Goal: Task Accomplishment & Management: Use online tool/utility

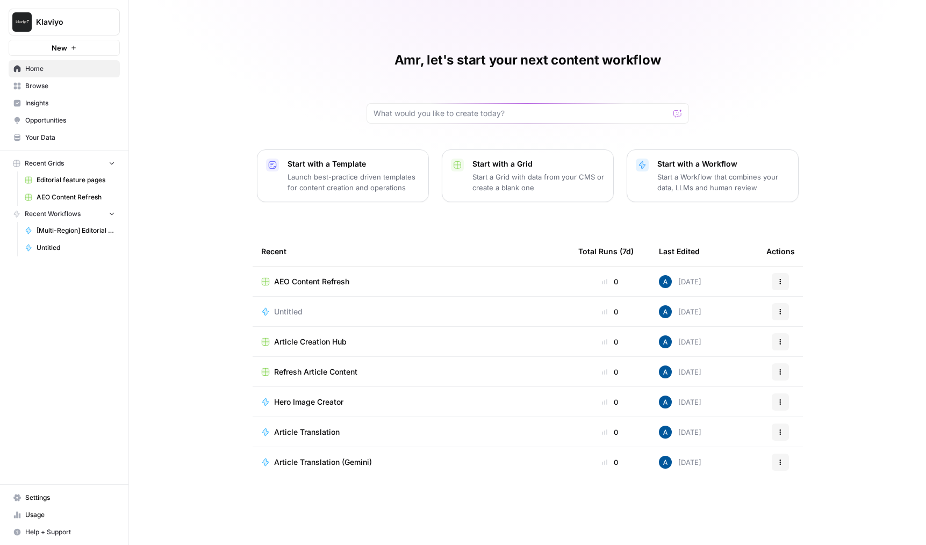
click at [78, 87] on span "Browse" at bounding box center [70, 86] width 90 height 10
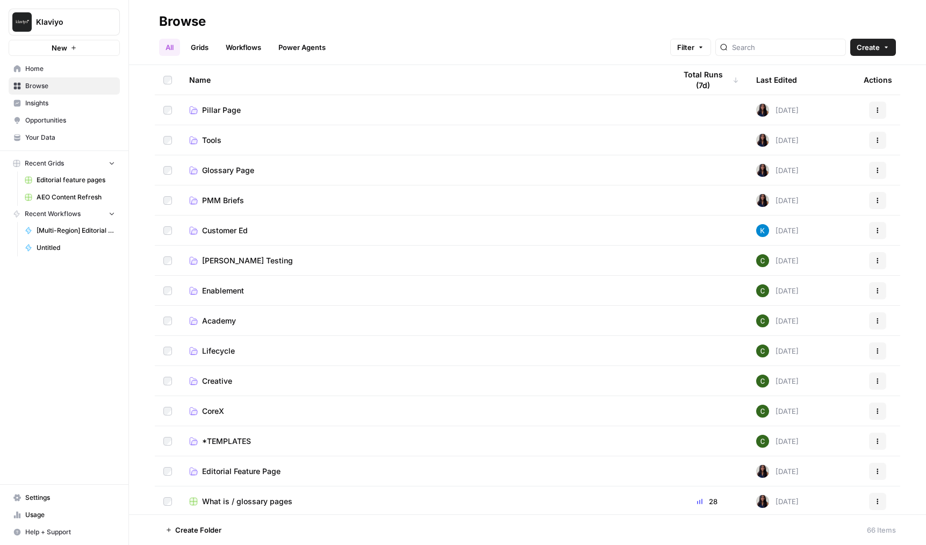
click at [74, 102] on span "Insights" at bounding box center [70, 103] width 90 height 10
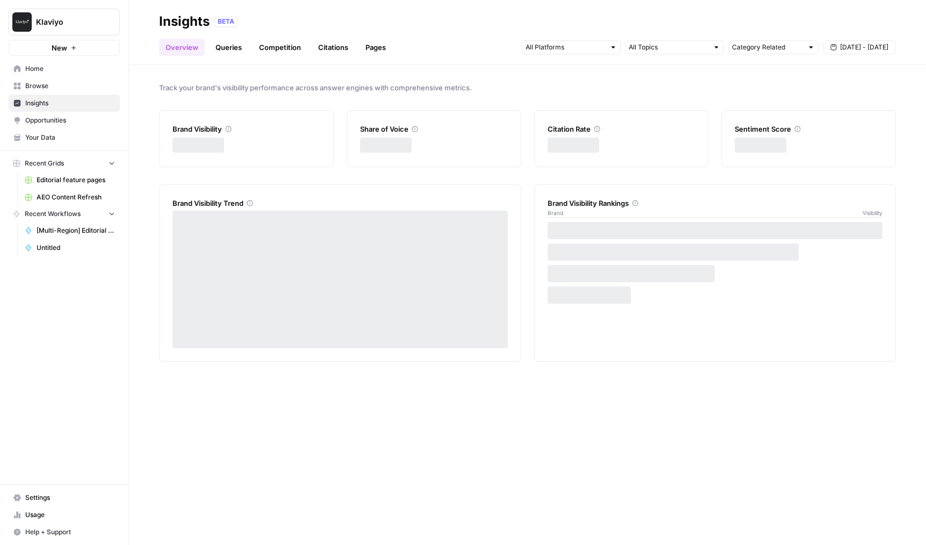
click at [64, 136] on span "Your Data" at bounding box center [70, 138] width 90 height 10
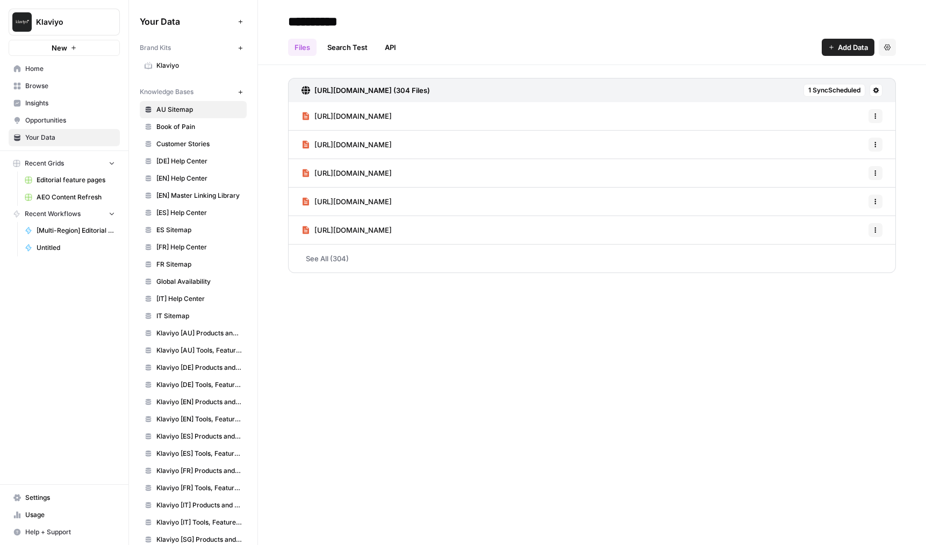
click at [198, 67] on span "Klaviyo" at bounding box center [198, 66] width 85 height 10
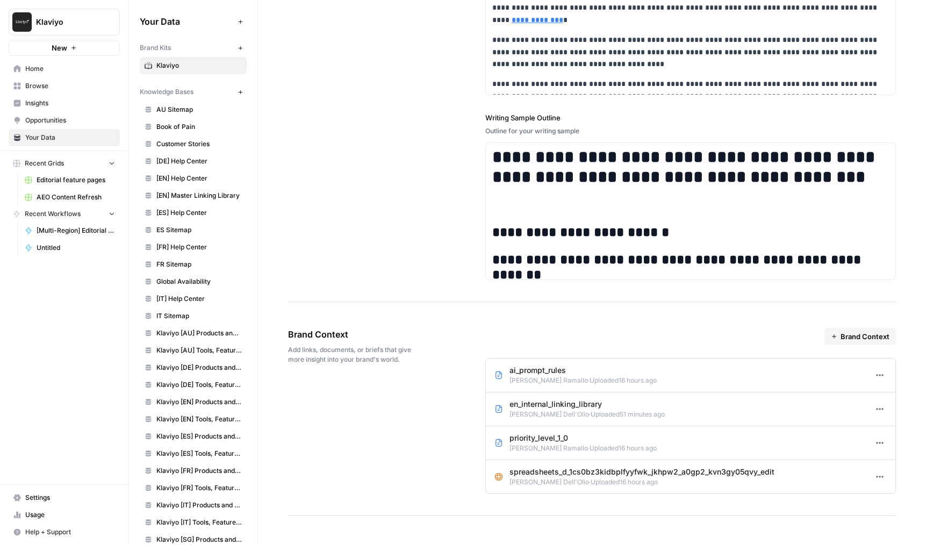
scroll to position [1757, 0]
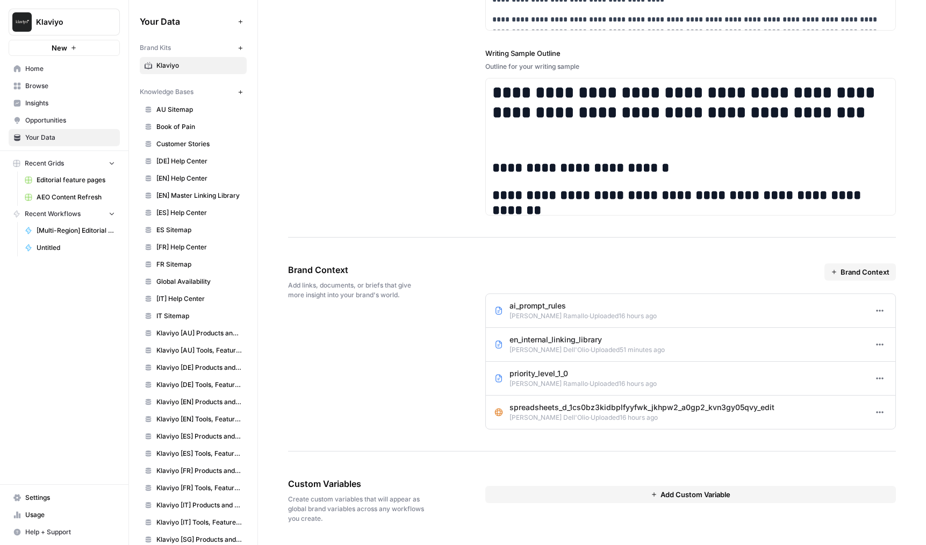
drag, startPoint x: 507, startPoint y: 303, endPoint x: 566, endPoint y: 350, distance: 75.3
click at [566, 350] on ul "ai_prompt_rules Juan Manuel Ramallo · Uploaded 16 hours ago Options en_internal…" at bounding box center [690, 361] width 411 height 136
click at [591, 350] on span "Uploaded 51 minutes ago" at bounding box center [628, 350] width 74 height 8
drag, startPoint x: 513, startPoint y: 336, endPoint x: 612, endPoint y: 351, distance: 99.6
click at [612, 351] on li "en_internal_linking_library Melanie Dell'Olio · Uploaded 51 minutes ago Options" at bounding box center [691, 345] width 410 height 34
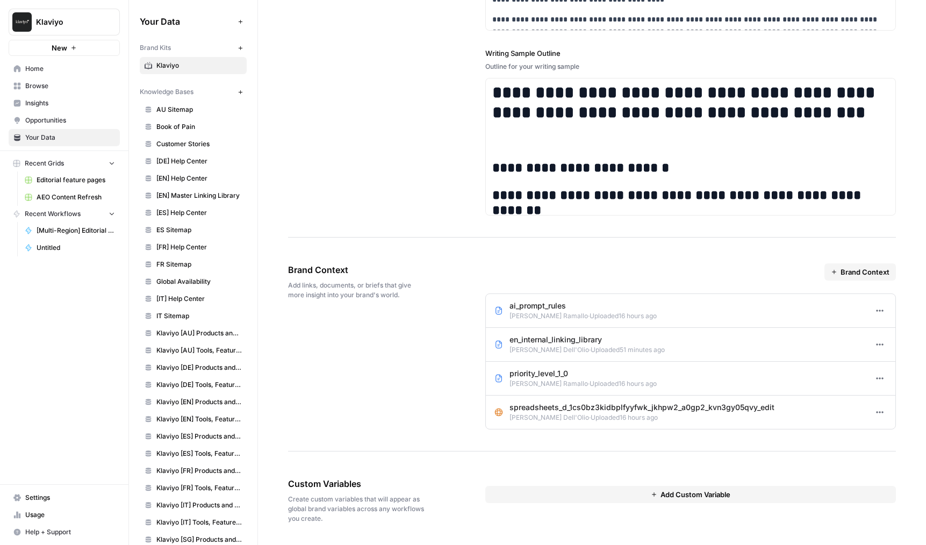
click at [613, 351] on span "Uploaded 51 minutes ago" at bounding box center [628, 350] width 74 height 8
drag, startPoint x: 535, startPoint y: 403, endPoint x: 617, endPoint y: 404, distance: 82.2
click at [617, 404] on div "Brand Context Add links, documents, or briefs that give more insight into your …" at bounding box center [592, 347] width 608 height 210
click at [635, 414] on span "Uploaded 16 hours ago" at bounding box center [624, 417] width 67 height 8
click at [183, 257] on link "FR Sitemap" at bounding box center [193, 264] width 107 height 17
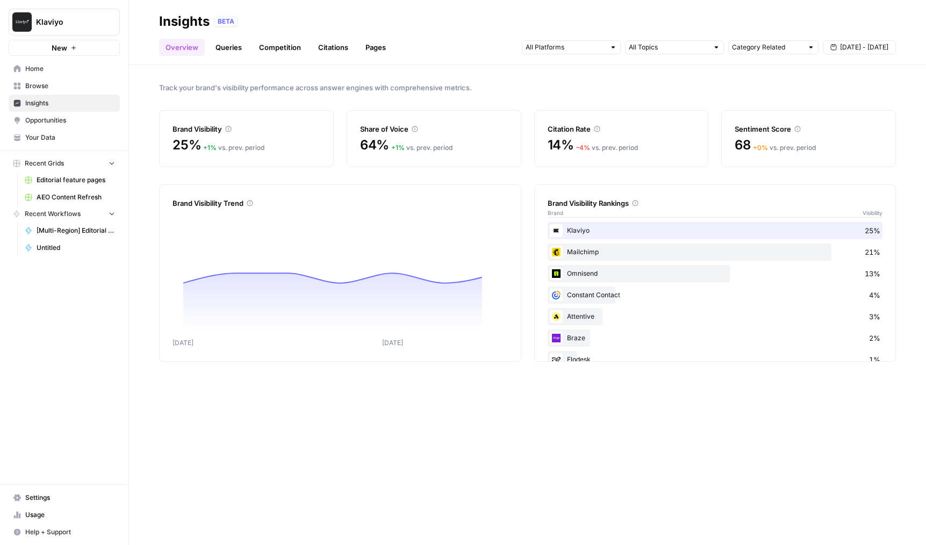
click at [47, 114] on link "Opportunities" at bounding box center [64, 120] width 111 height 17
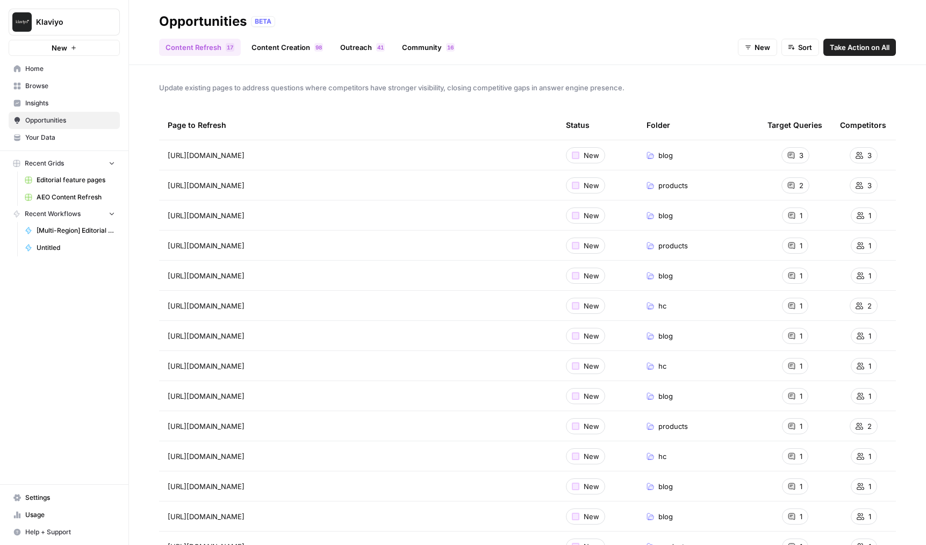
click at [52, 89] on span "Browse" at bounding box center [70, 86] width 90 height 10
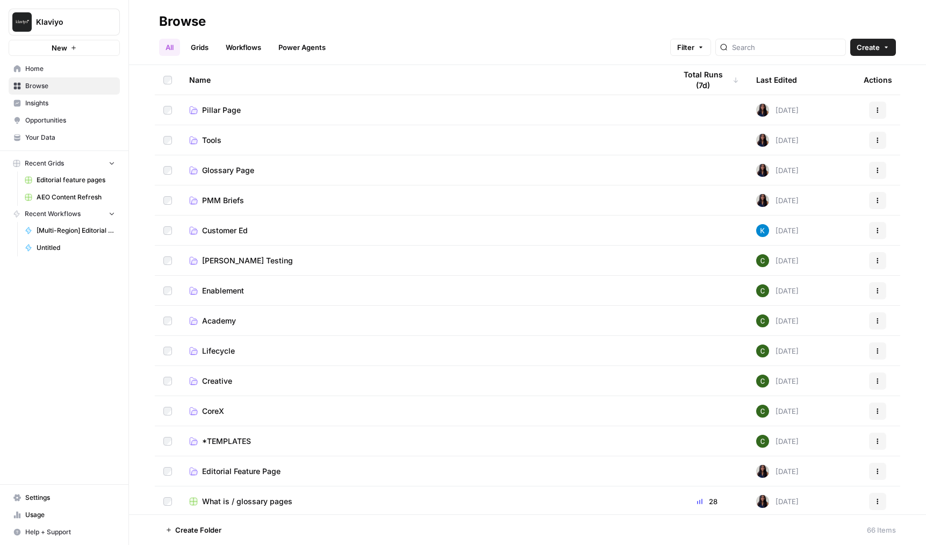
click at [52, 103] on span "Insights" at bounding box center [70, 103] width 90 height 10
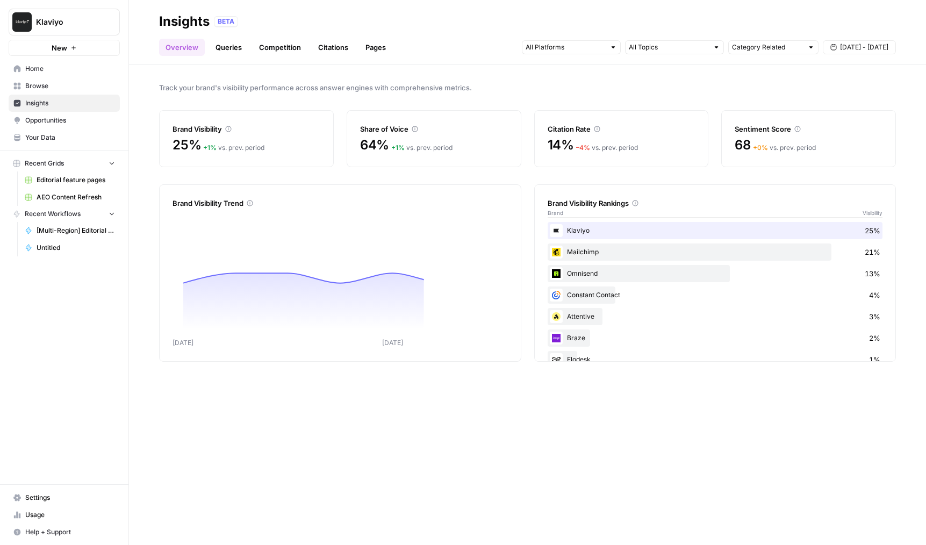
click at [60, 116] on span "Opportunities" at bounding box center [70, 121] width 90 height 10
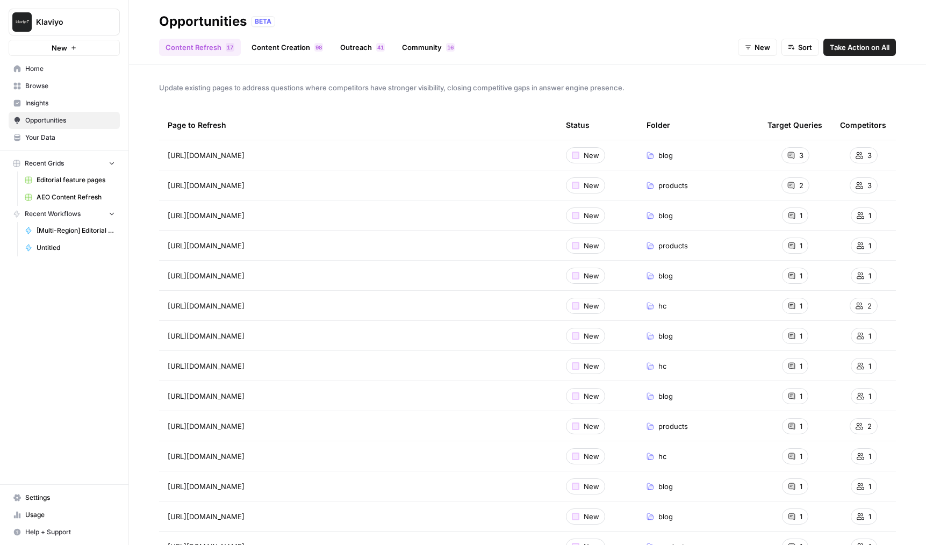
click at [61, 131] on link "Your Data" at bounding box center [64, 137] width 111 height 17
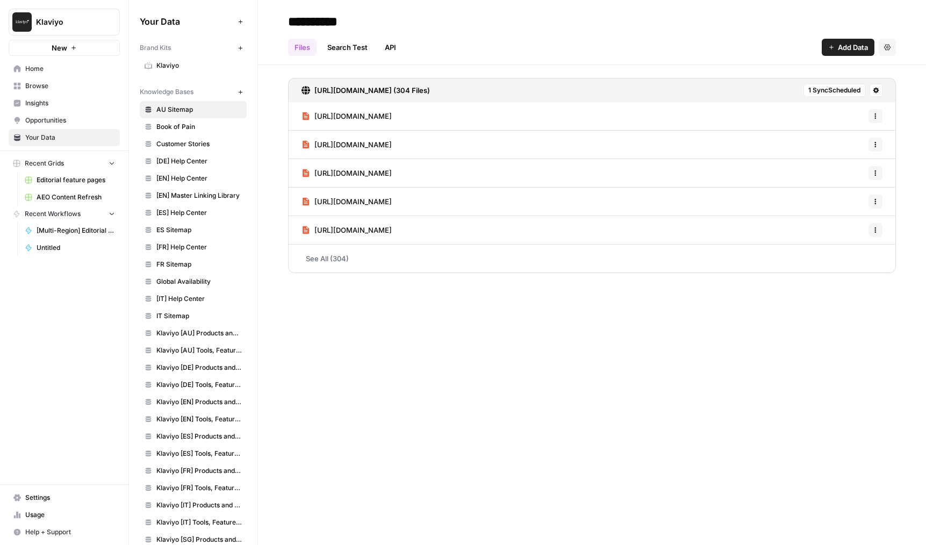
click at [49, 26] on span "Klaviyo" at bounding box center [68, 22] width 65 height 11
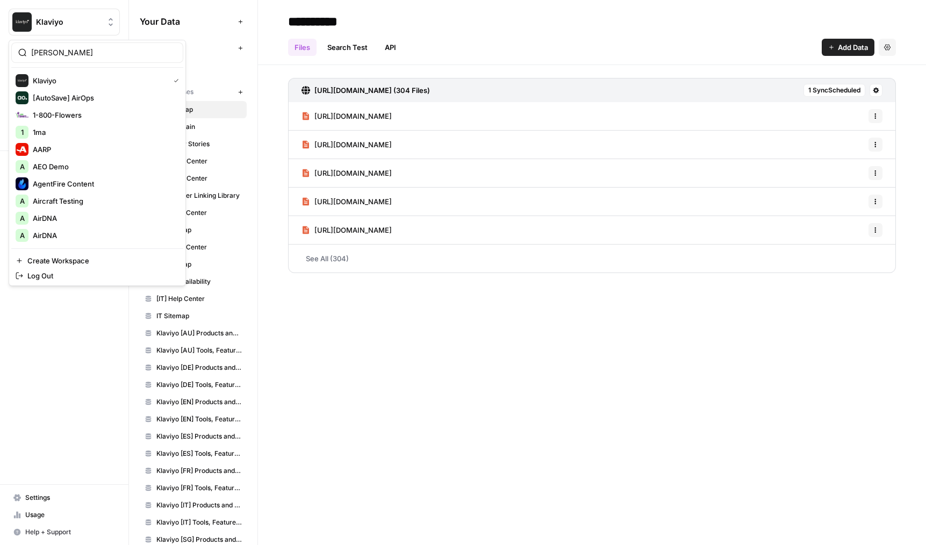
type input "dill"
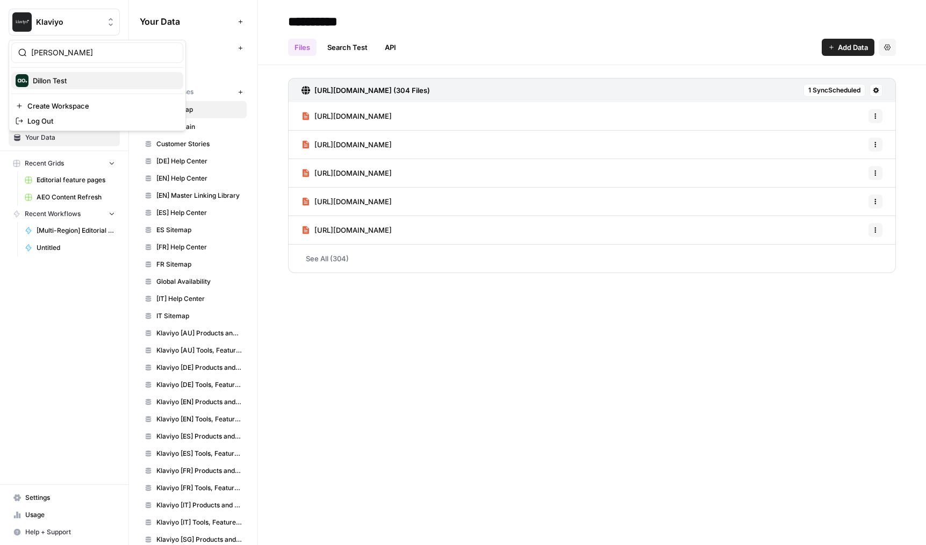
click at [46, 81] on span "Dillon Test" at bounding box center [104, 80] width 142 height 11
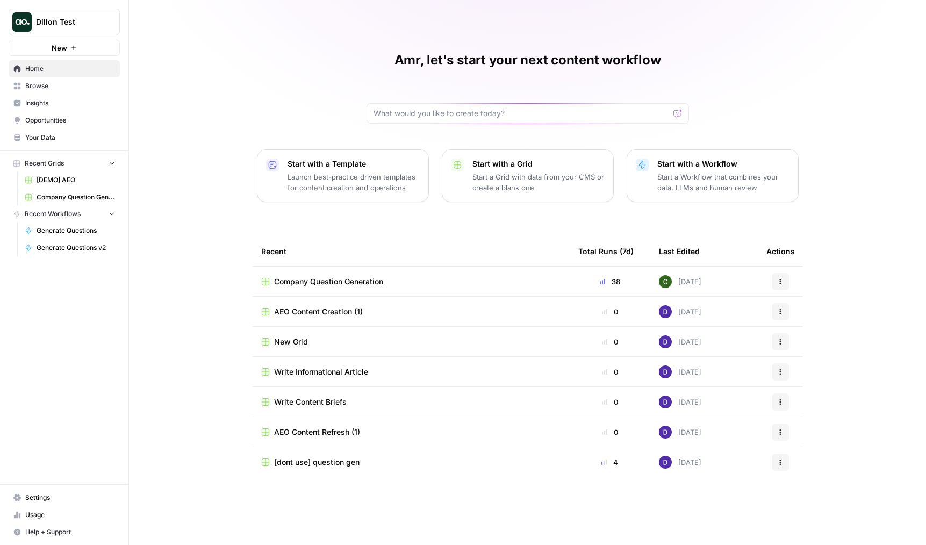
click at [45, 89] on span "Browse" at bounding box center [70, 86] width 90 height 10
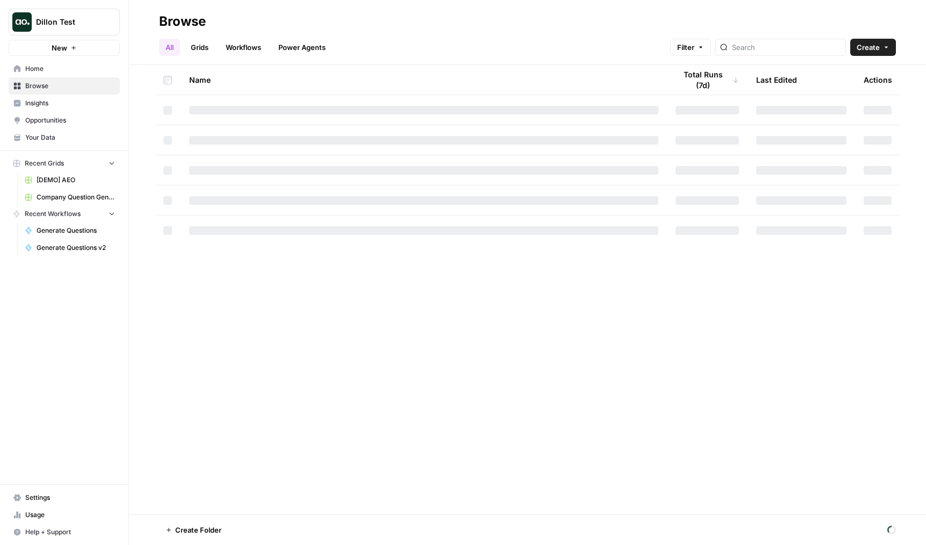
click at [49, 98] on span "Insights" at bounding box center [70, 103] width 90 height 10
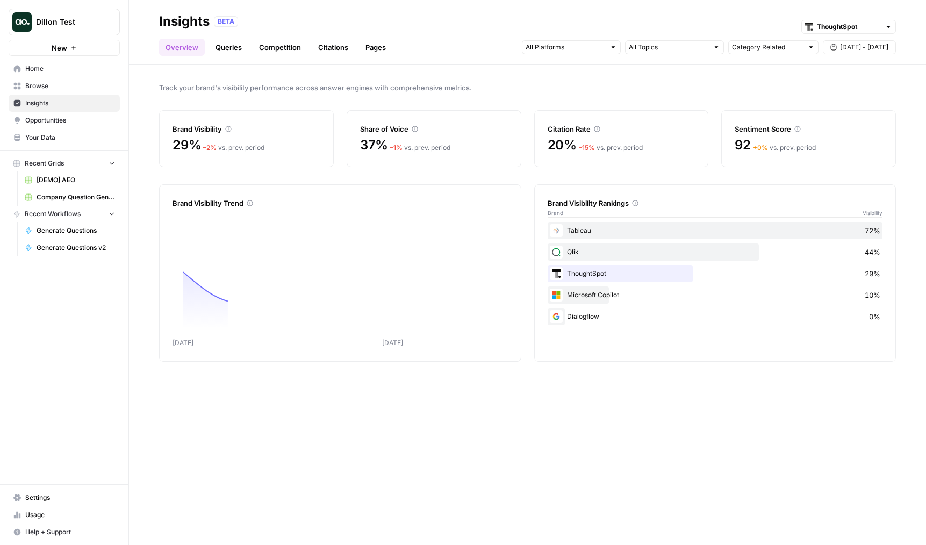
click at [58, 86] on span "Browse" at bounding box center [70, 86] width 90 height 10
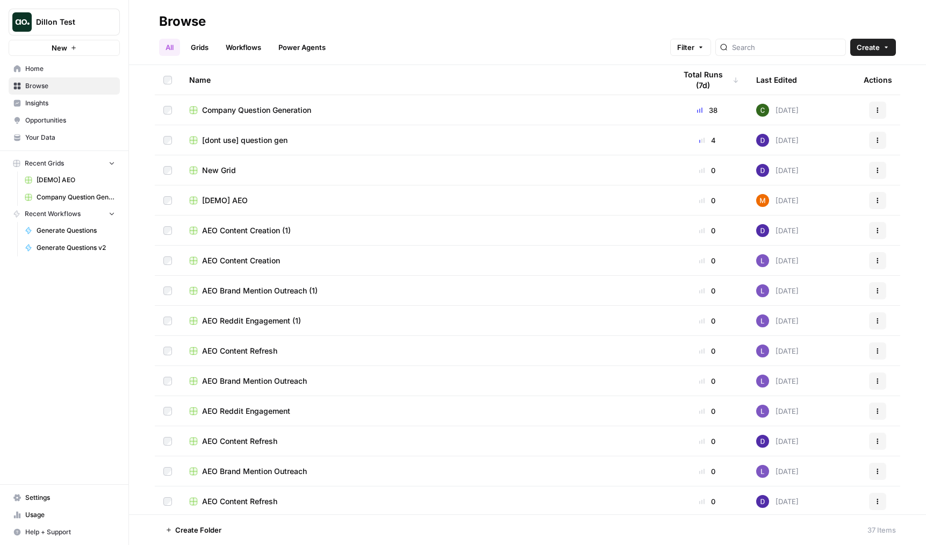
click at [253, 105] on span "Company Question Generation" at bounding box center [256, 110] width 109 height 11
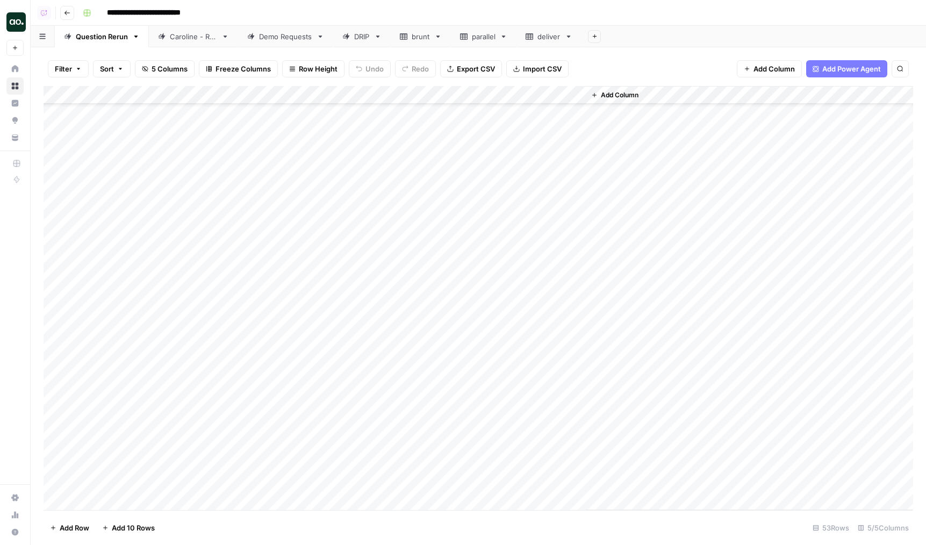
scroll to position [580, 0]
click at [201, 42] on link "Caroline - Run" at bounding box center [193, 36] width 89 height 21
click at [265, 45] on link "Demo Requests" at bounding box center [285, 36] width 95 height 21
drag, startPoint x: 291, startPoint y: 40, endPoint x: 114, endPoint y: 39, distance: 176.8
click at [114, 39] on div "Question Rerun [PERSON_NAME] - Run Demo Requests DRIP brunt parallel deliver Ad…" at bounding box center [478, 36] width 895 height 21
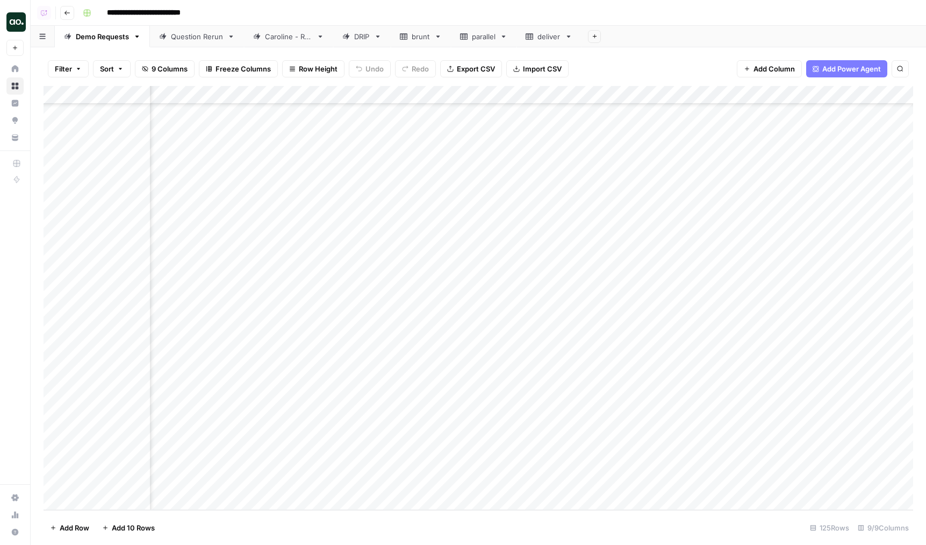
scroll to position [1895, 189]
click at [627, 351] on div "Add Column" at bounding box center [479, 298] width 870 height 424
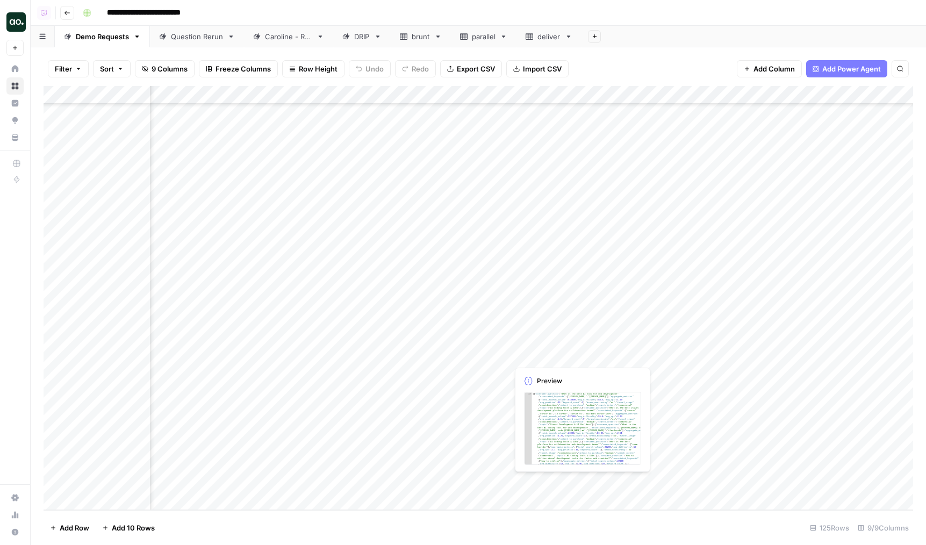
click at [621, 352] on div "Add Column" at bounding box center [479, 298] width 870 height 424
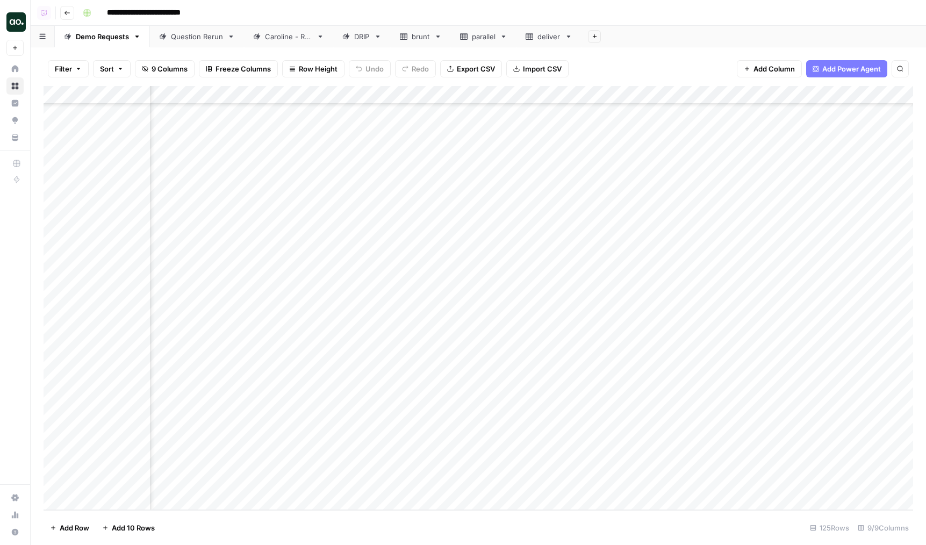
click at [621, 352] on body "**********" at bounding box center [463, 272] width 926 height 545
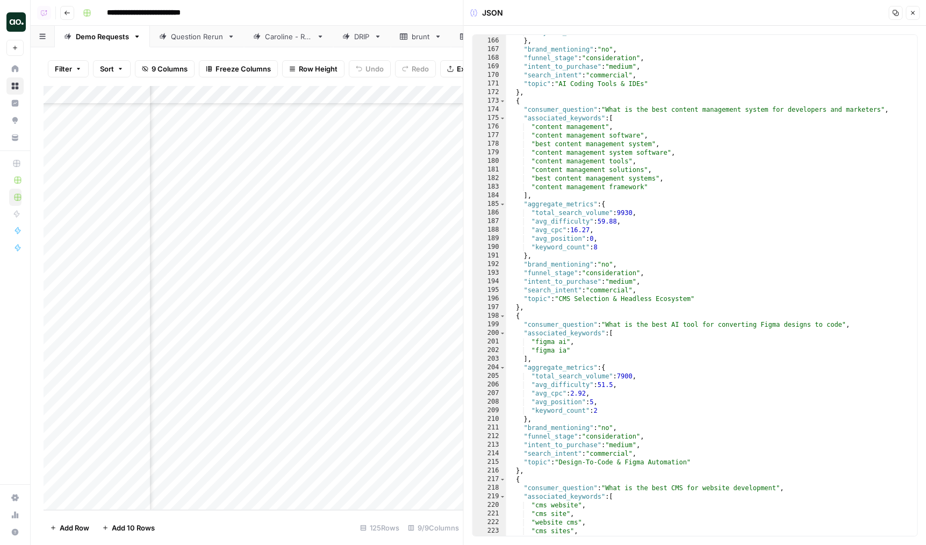
scroll to position [597, 0]
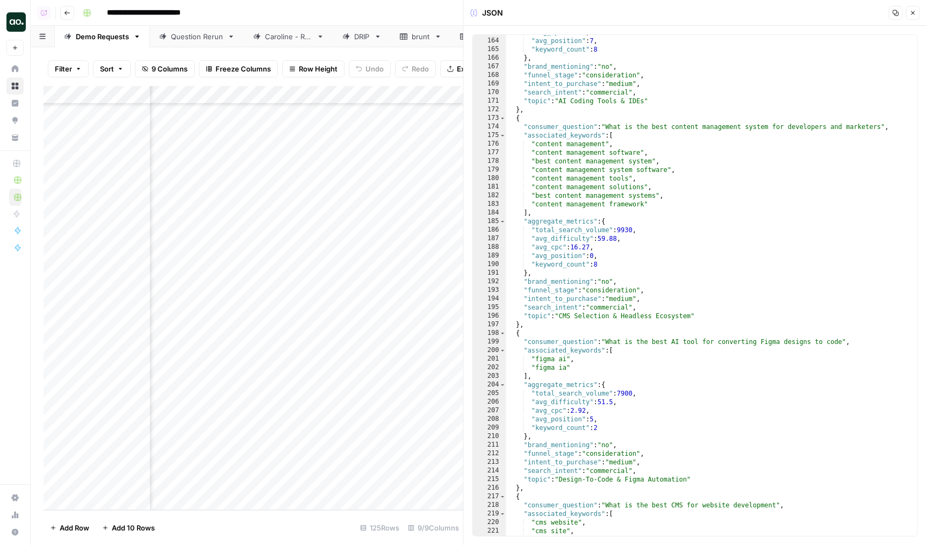
type textarea "**********"
click at [633, 370] on div ""avg_cpc" : 1.14 , "avg_position" : 7 , "keyword_count" : 8 } , "brand_mentioni…" at bounding box center [711, 287] width 411 height 518
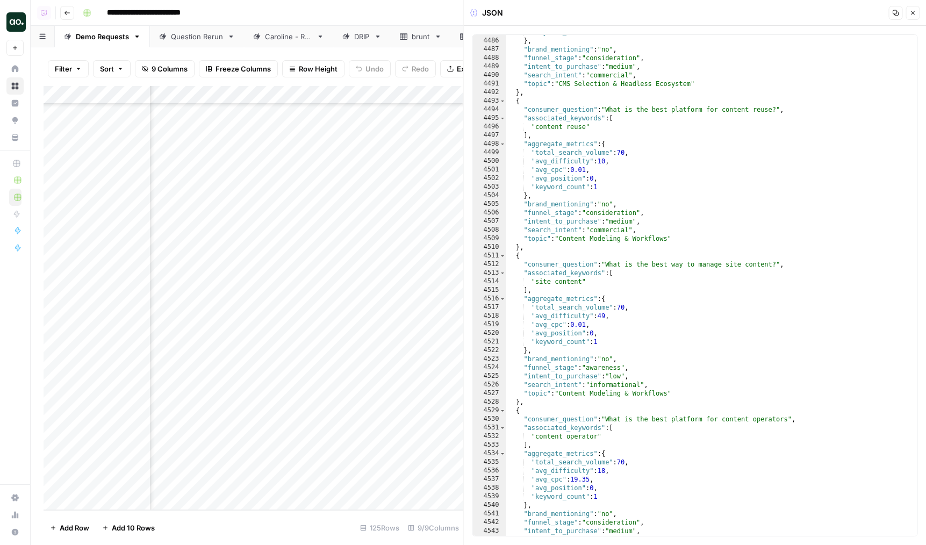
scroll to position [16453, 0]
click at [107, 354] on div "Add Column" at bounding box center [254, 298] width 420 height 424
click at [356, 217] on div "Add Column" at bounding box center [254, 298] width 420 height 424
click at [363, 224] on div "Add Column" at bounding box center [254, 298] width 420 height 424
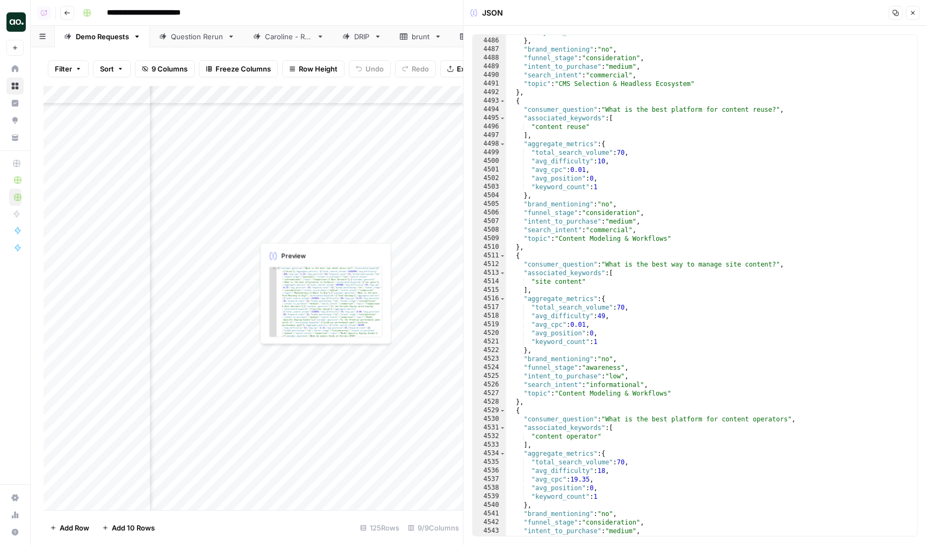
click at [363, 224] on div "Add Column" at bounding box center [254, 298] width 420 height 424
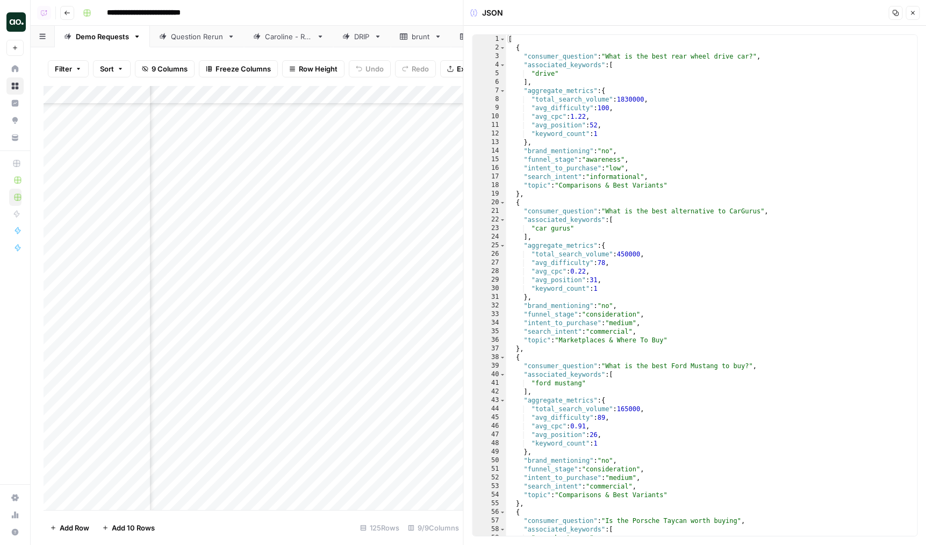
click at [418, 212] on div "Add Column" at bounding box center [254, 298] width 420 height 424
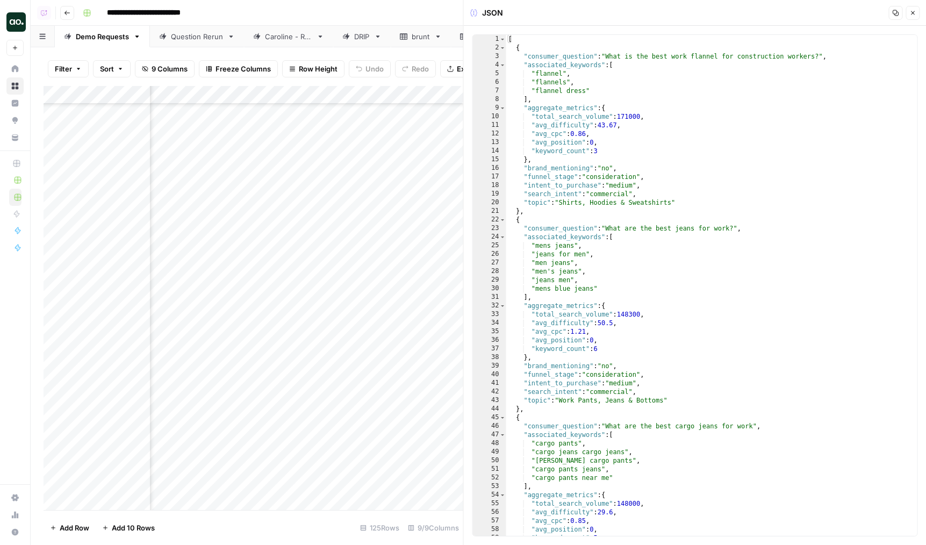
type textarea "**********"
click at [605, 147] on div "[ { "consumer_question" : "What is the best work flannel for construction worke…" at bounding box center [711, 294] width 411 height 518
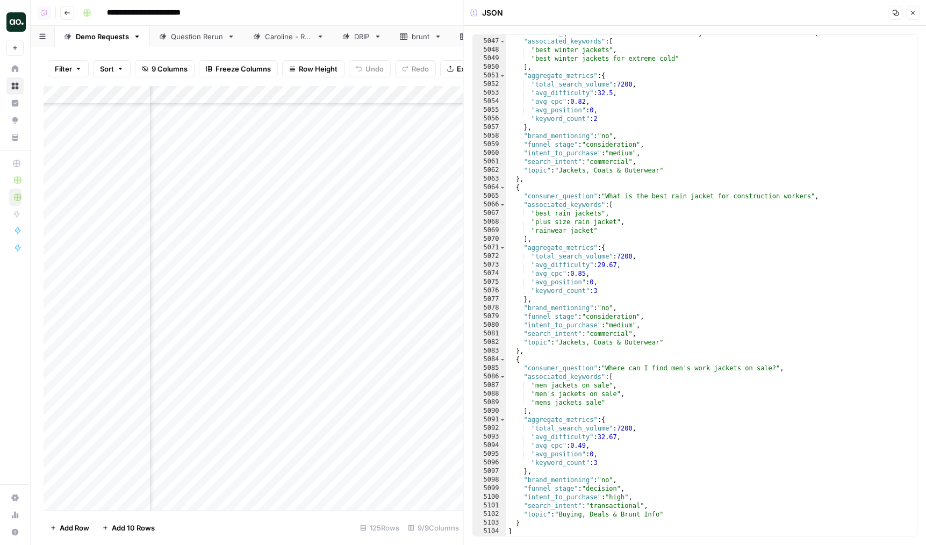
scroll to position [17109, 0]
click at [914, 12] on icon "button" at bounding box center [912, 13] width 6 height 6
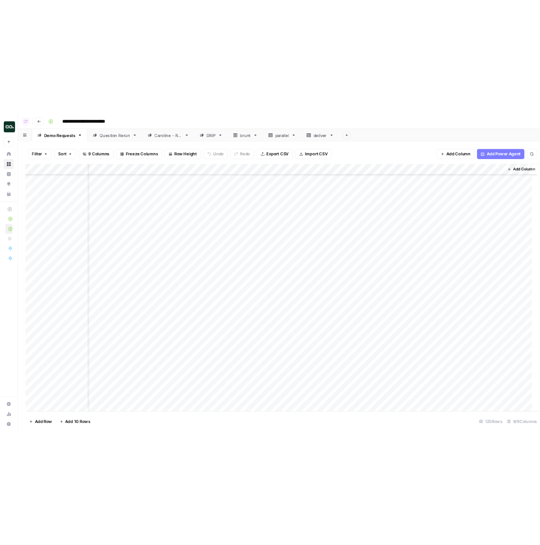
scroll to position [1876, 314]
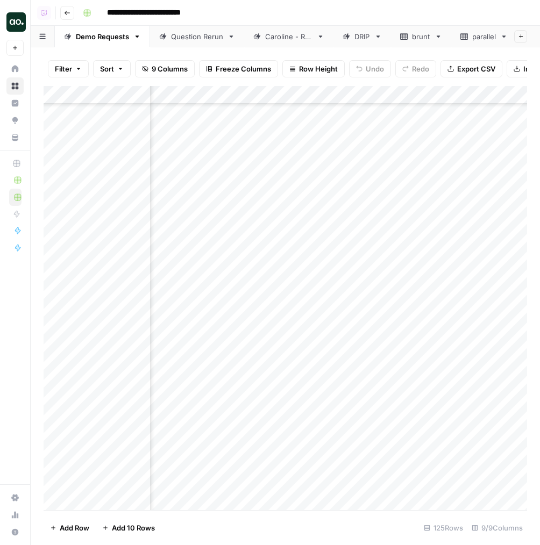
click at [465, 17] on div "**********" at bounding box center [303, 12] width 450 height 17
